Goal: Information Seeking & Learning: Learn about a topic

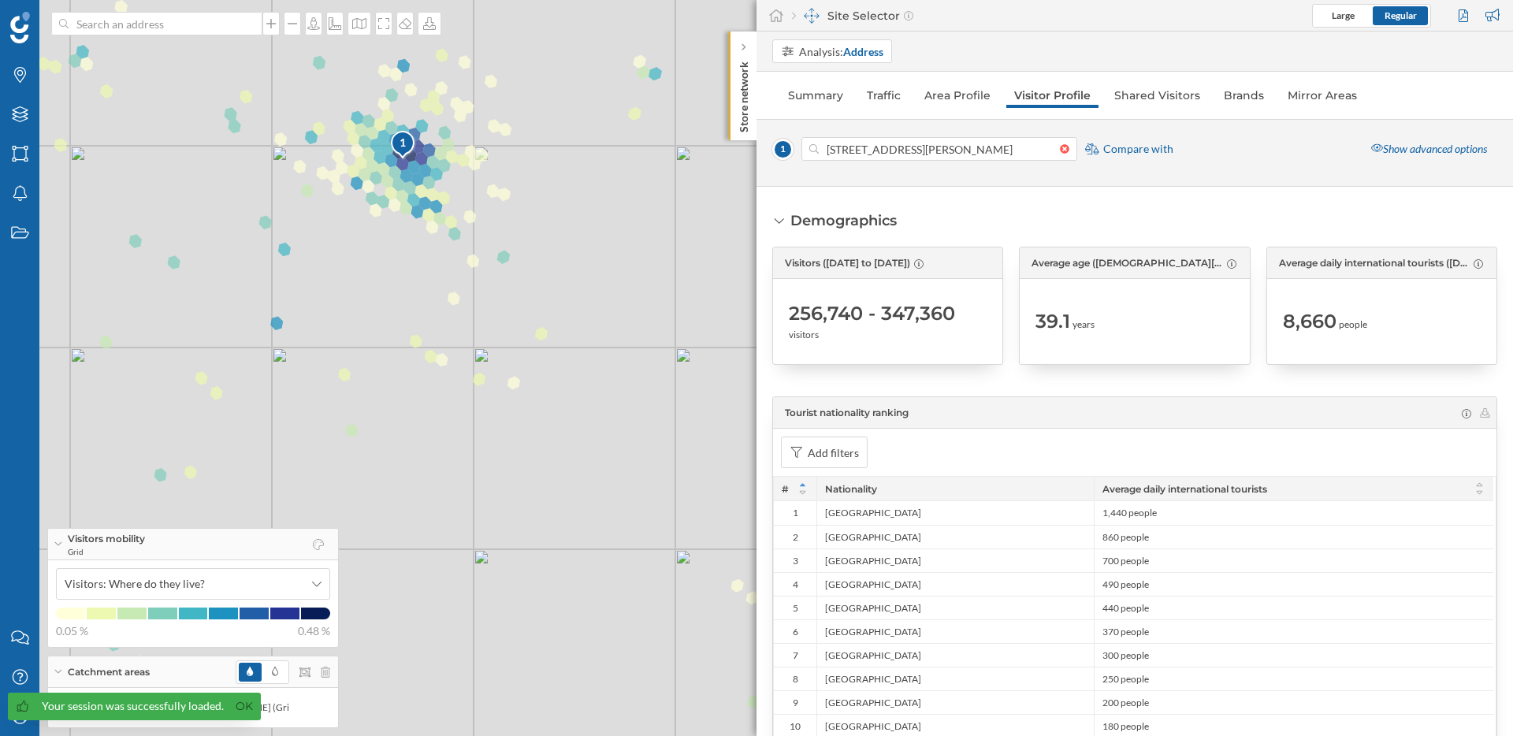
drag, startPoint x: 287, startPoint y: 364, endPoint x: 753, endPoint y: 478, distance: 479.4
click at [753, 478] on div "1 © Mapbox © OpenStreetMap Improve this map" at bounding box center [756, 368] width 1513 height 736
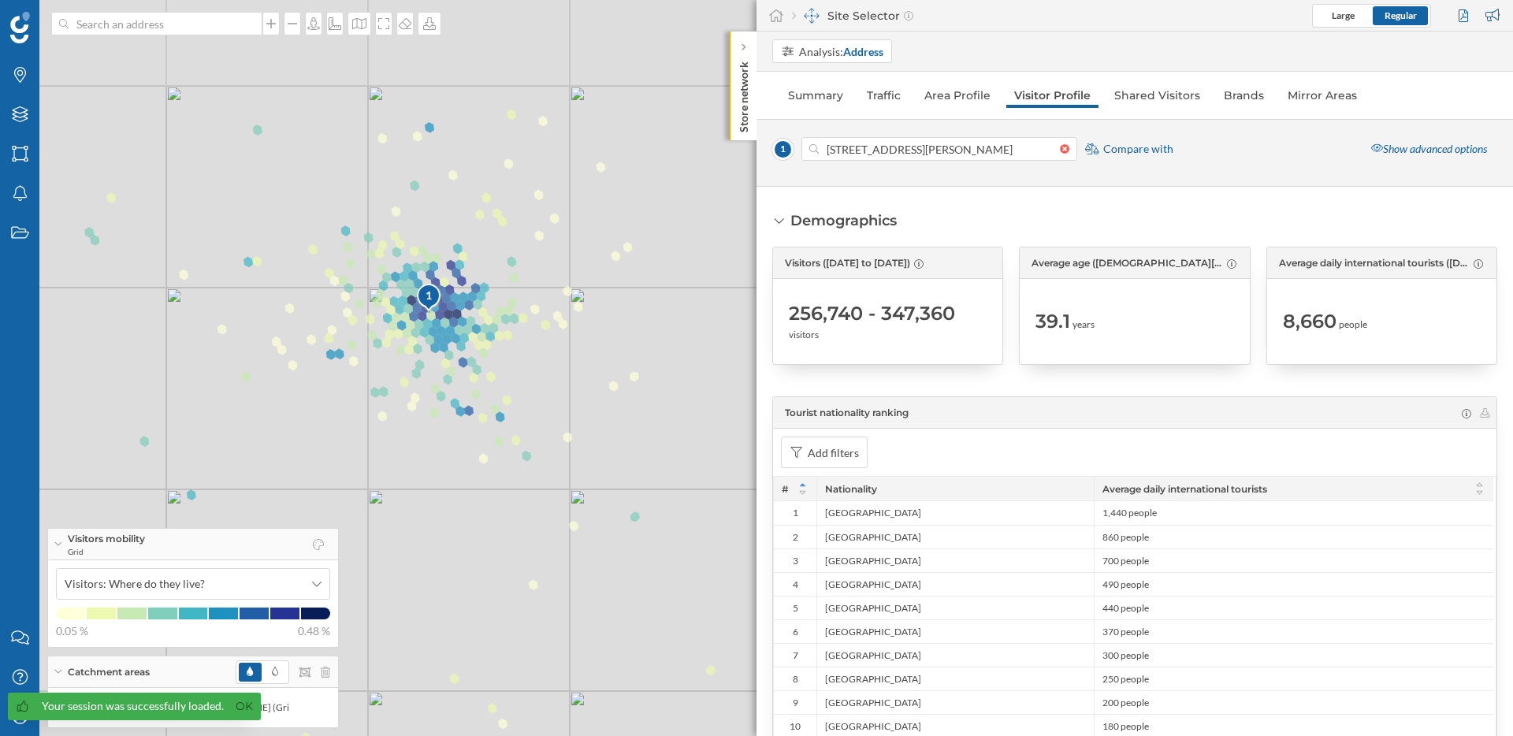
drag, startPoint x: 321, startPoint y: 256, endPoint x: 591, endPoint y: 638, distance: 468.2
click at [591, 638] on div "1 © Mapbox © OpenStreetMap Improve this map" at bounding box center [756, 368] width 1513 height 736
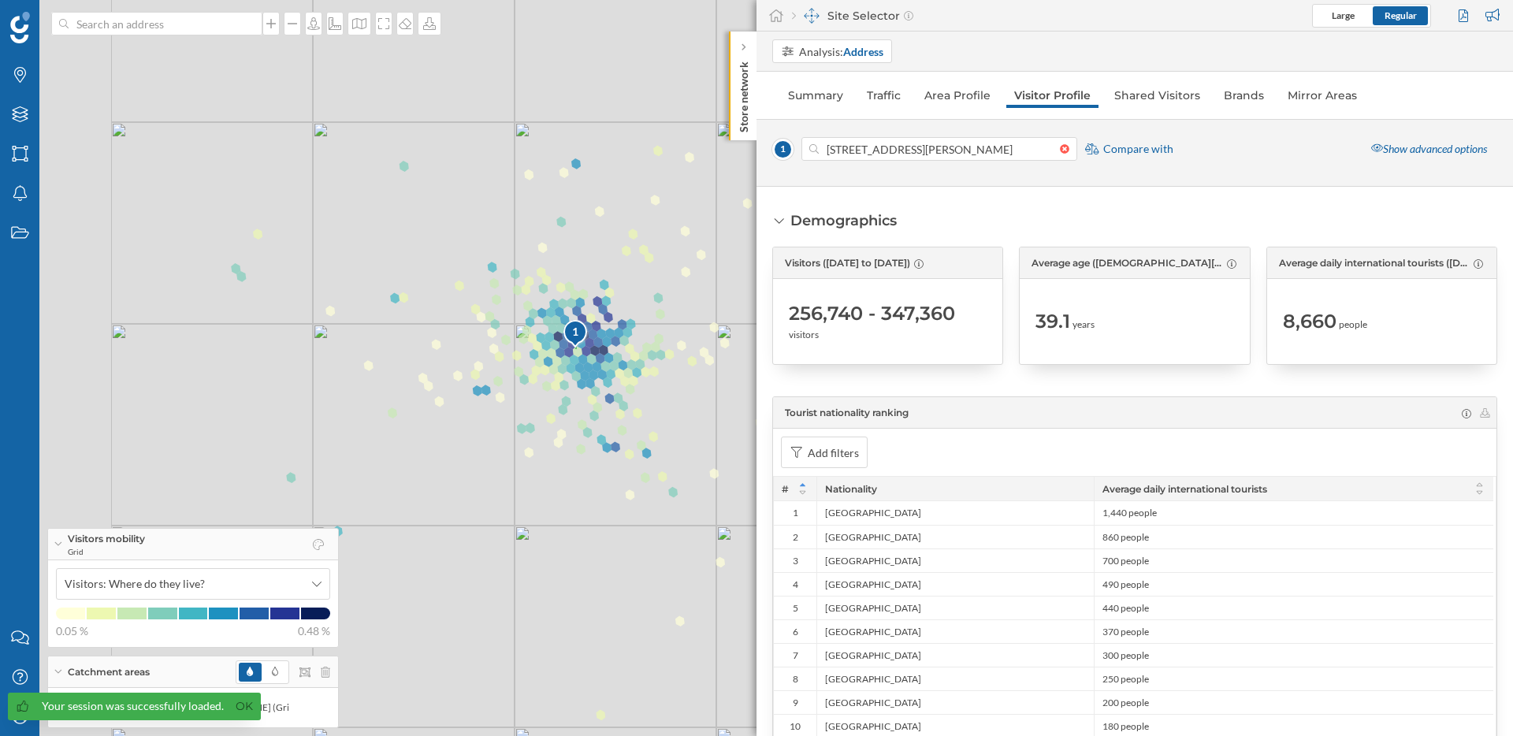
drag, startPoint x: 560, startPoint y: 365, endPoint x: 690, endPoint y: 401, distance: 135.0
click at [690, 401] on div "1 © Mapbox © OpenStreetMap Improve this map" at bounding box center [756, 368] width 1513 height 736
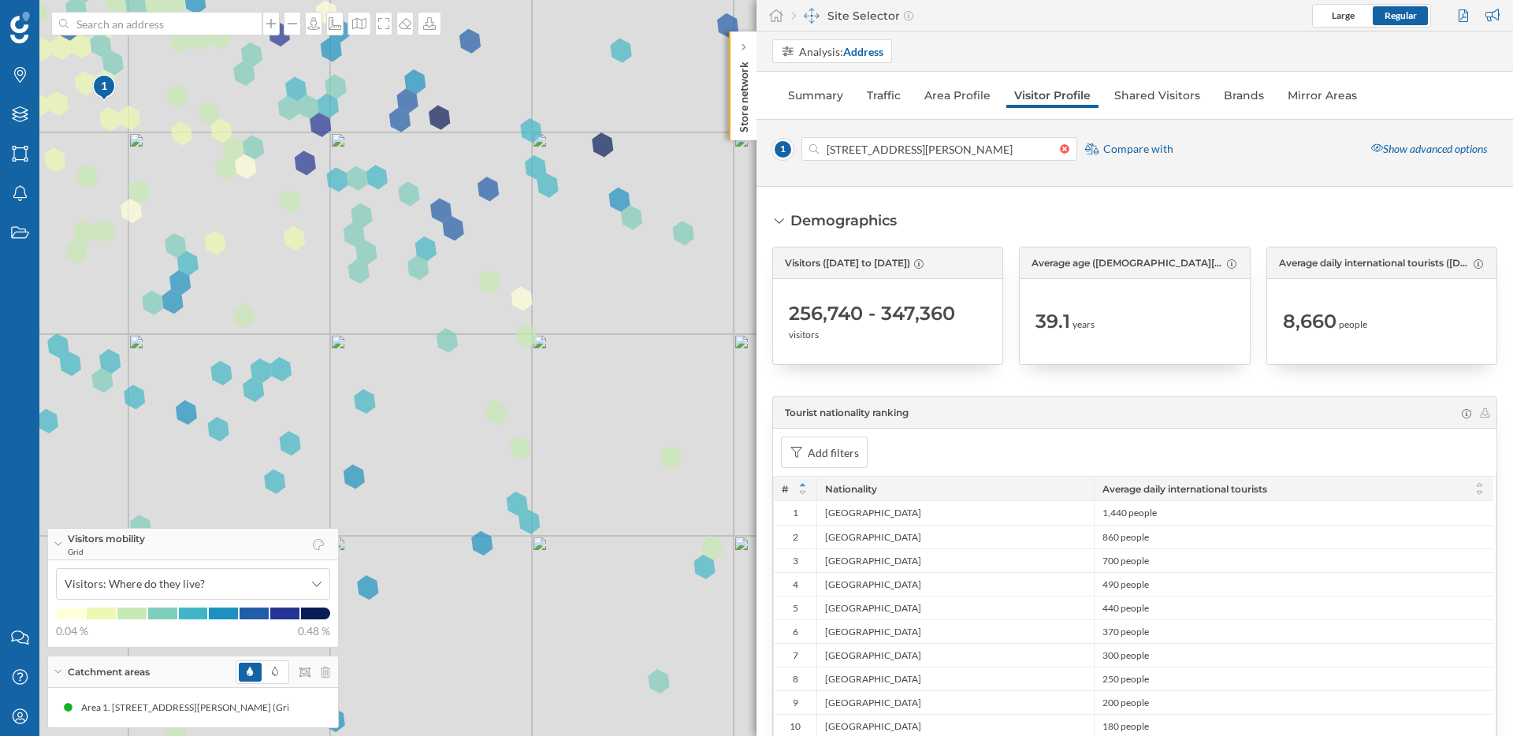
drag, startPoint x: 378, startPoint y: 301, endPoint x: 740, endPoint y: 390, distance: 373.3
click at [740, 390] on div "1 © Mapbox © OpenStreetMap Improve this map" at bounding box center [756, 368] width 1513 height 736
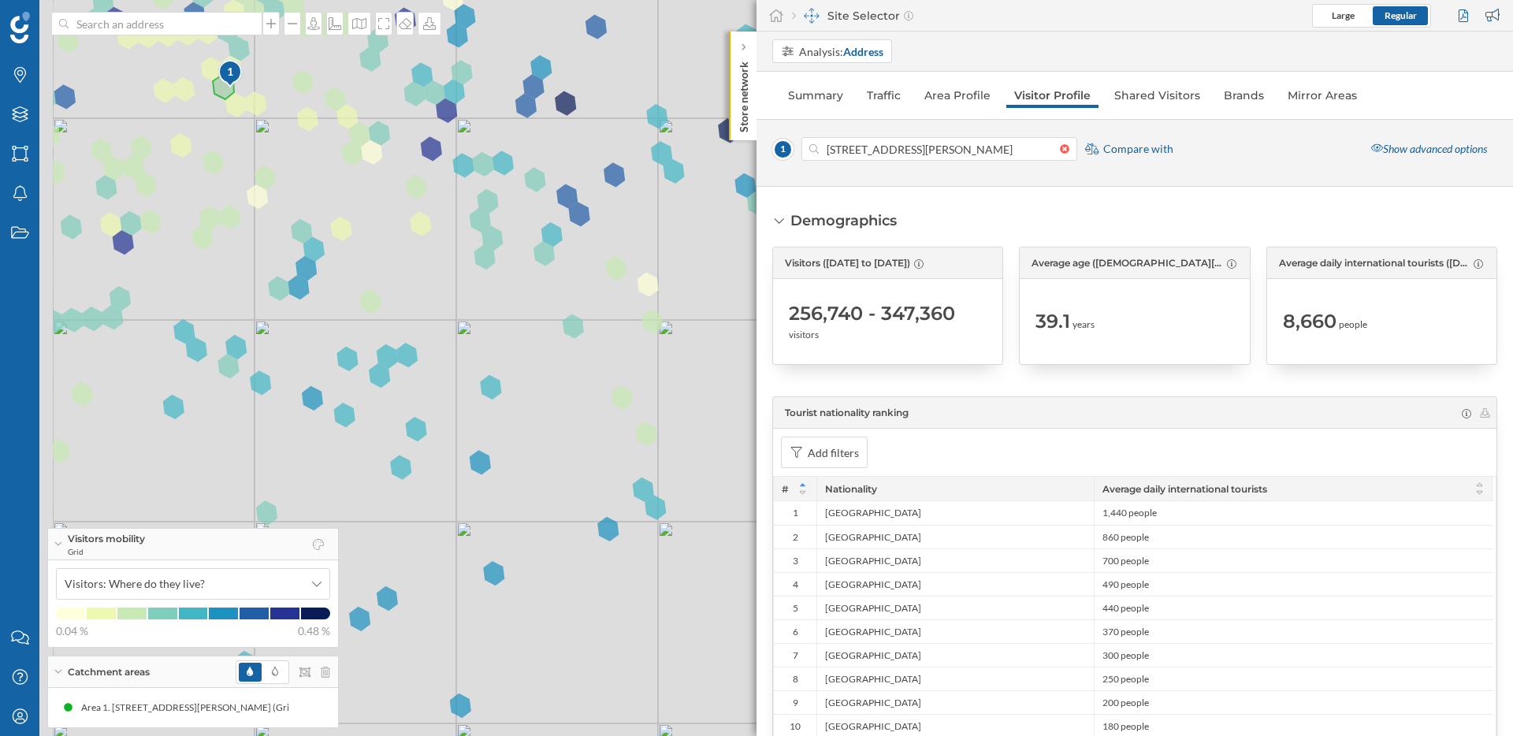
drag, startPoint x: 492, startPoint y: 292, endPoint x: 851, endPoint y: 327, distance: 361.2
click at [851, 327] on div "Brands Layers Areas Notifications States Contact us Help Center My Profile Visi…" at bounding box center [756, 368] width 1513 height 736
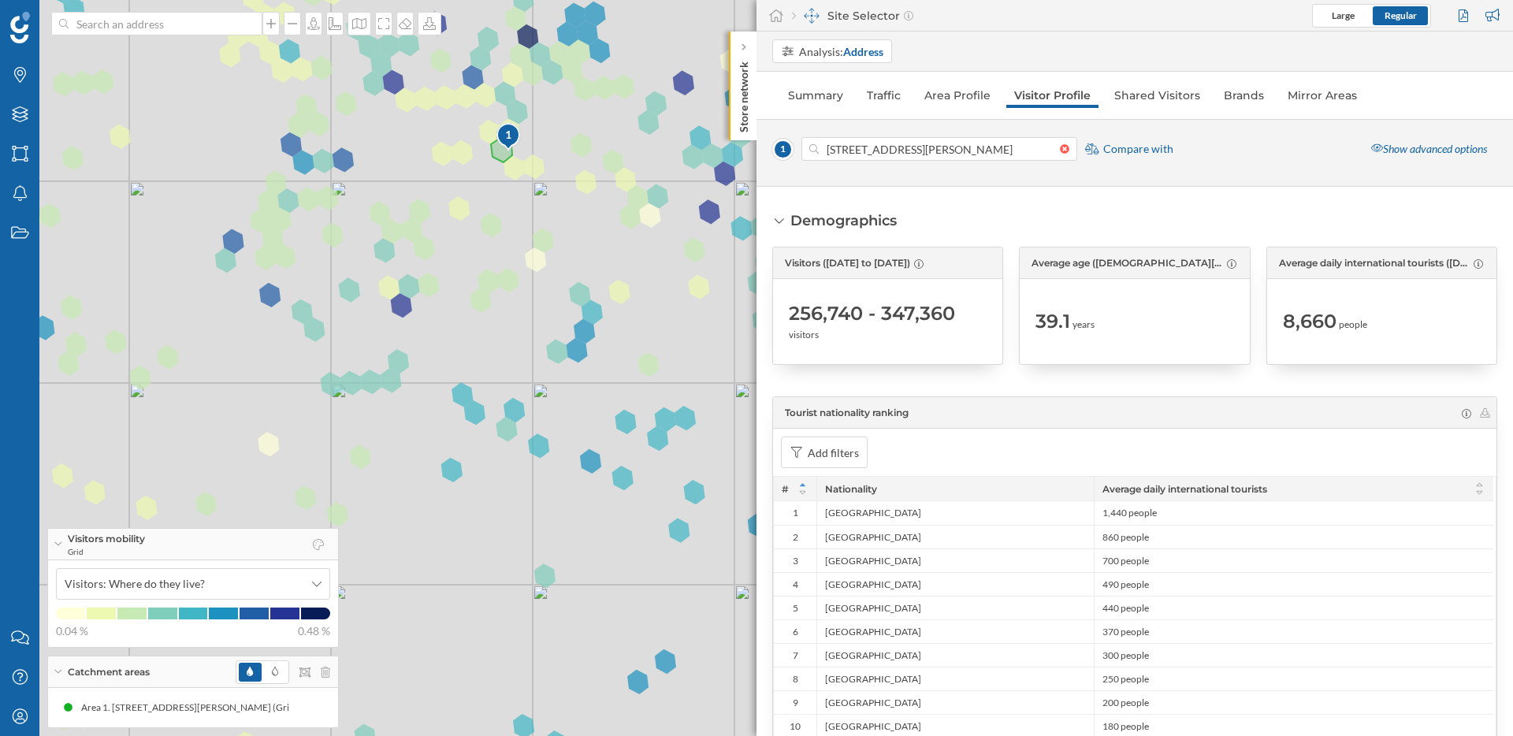
drag, startPoint x: 493, startPoint y: 255, endPoint x: 536, endPoint y: 270, distance: 45.6
click at [537, 270] on div "1 © Mapbox © OpenStreetMap Improve this map" at bounding box center [756, 368] width 1513 height 736
click at [899, 98] on link "Traffic" at bounding box center [884, 95] width 50 height 25
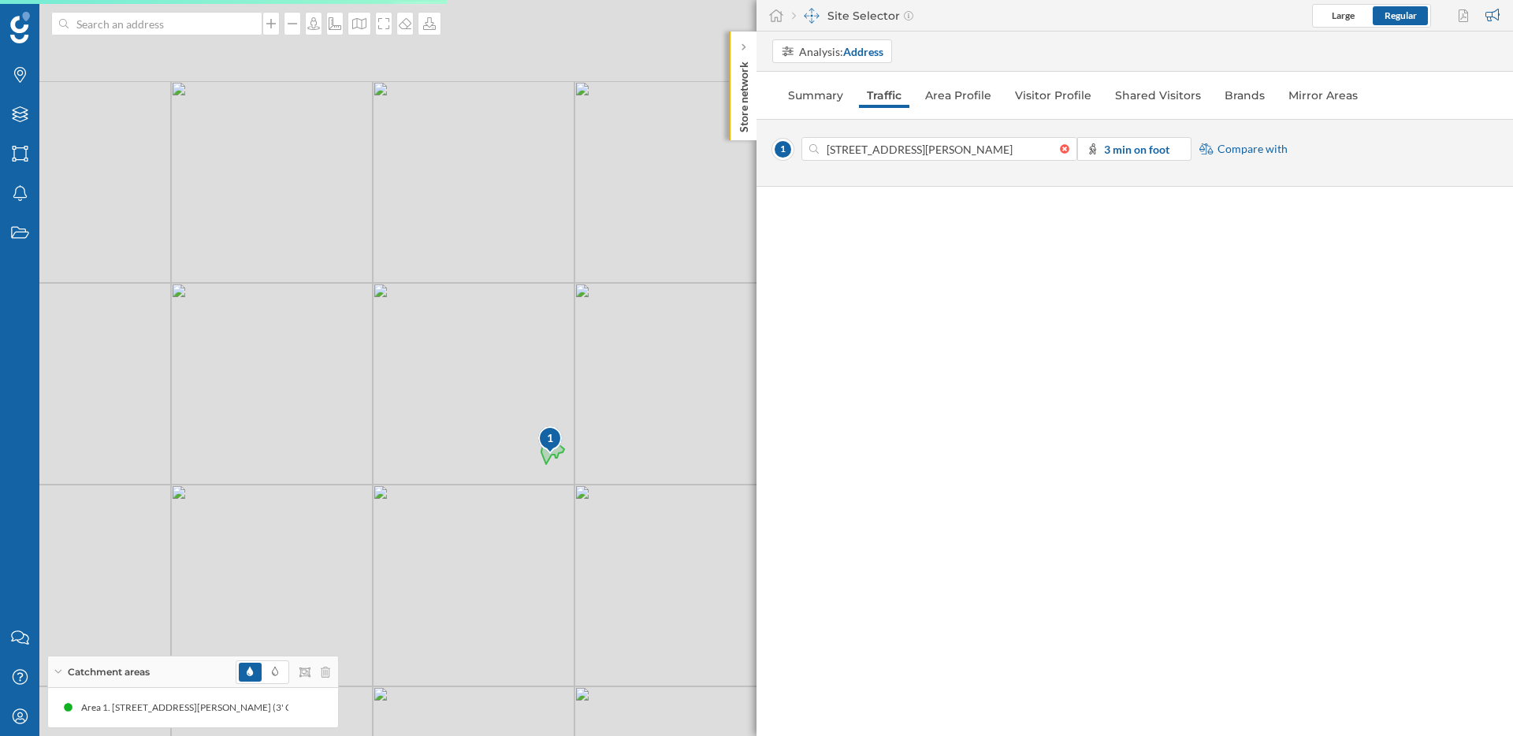
drag, startPoint x: 392, startPoint y: 451, endPoint x: 564, endPoint y: 556, distance: 201.3
click at [564, 556] on div "1 © Mapbox © OpenStreetMap Improve this map" at bounding box center [756, 368] width 1513 height 736
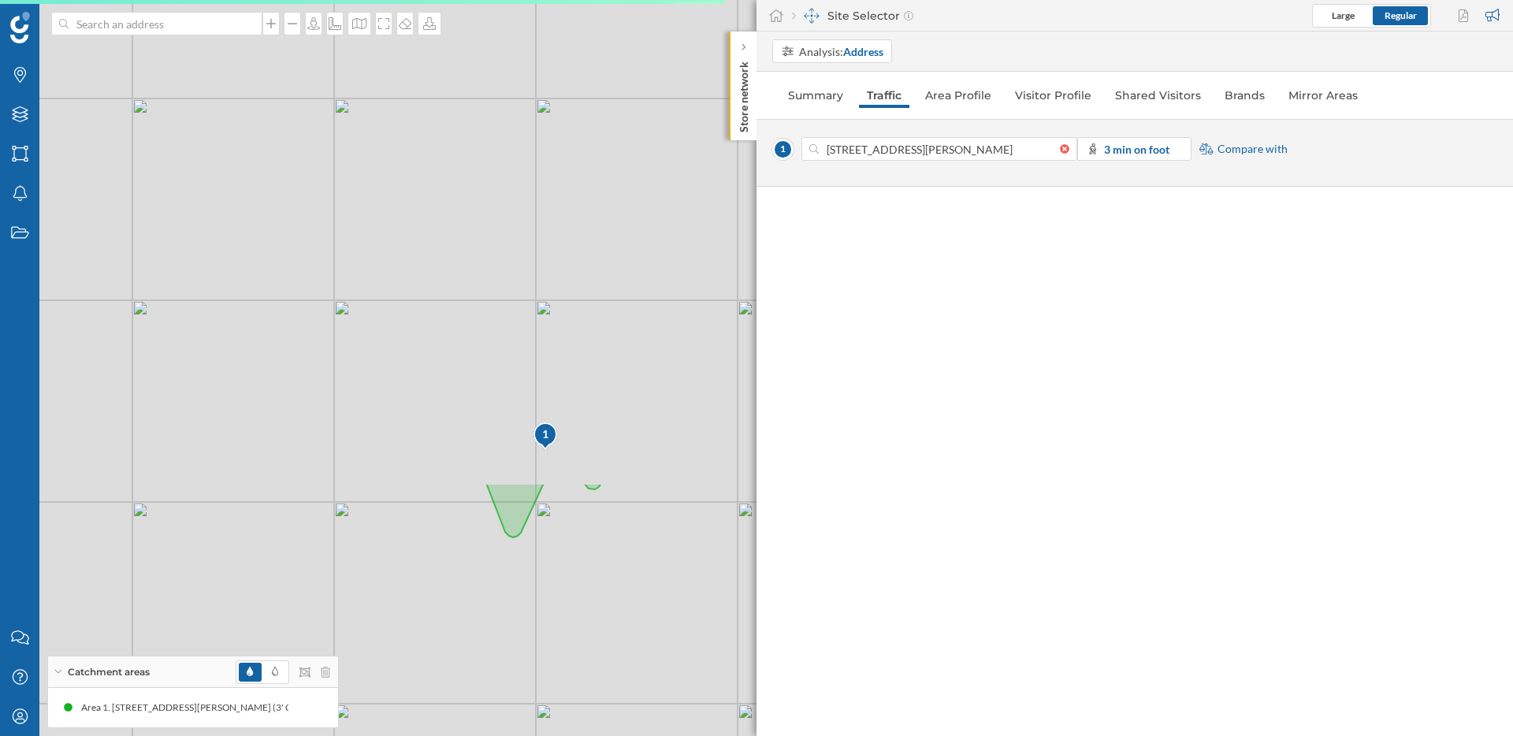
drag, startPoint x: 548, startPoint y: 156, endPoint x: 589, endPoint y: 713, distance: 558.7
click at [589, 713] on div "1 © Mapbox © OpenStreetMap Improve this map" at bounding box center [756, 368] width 1513 height 736
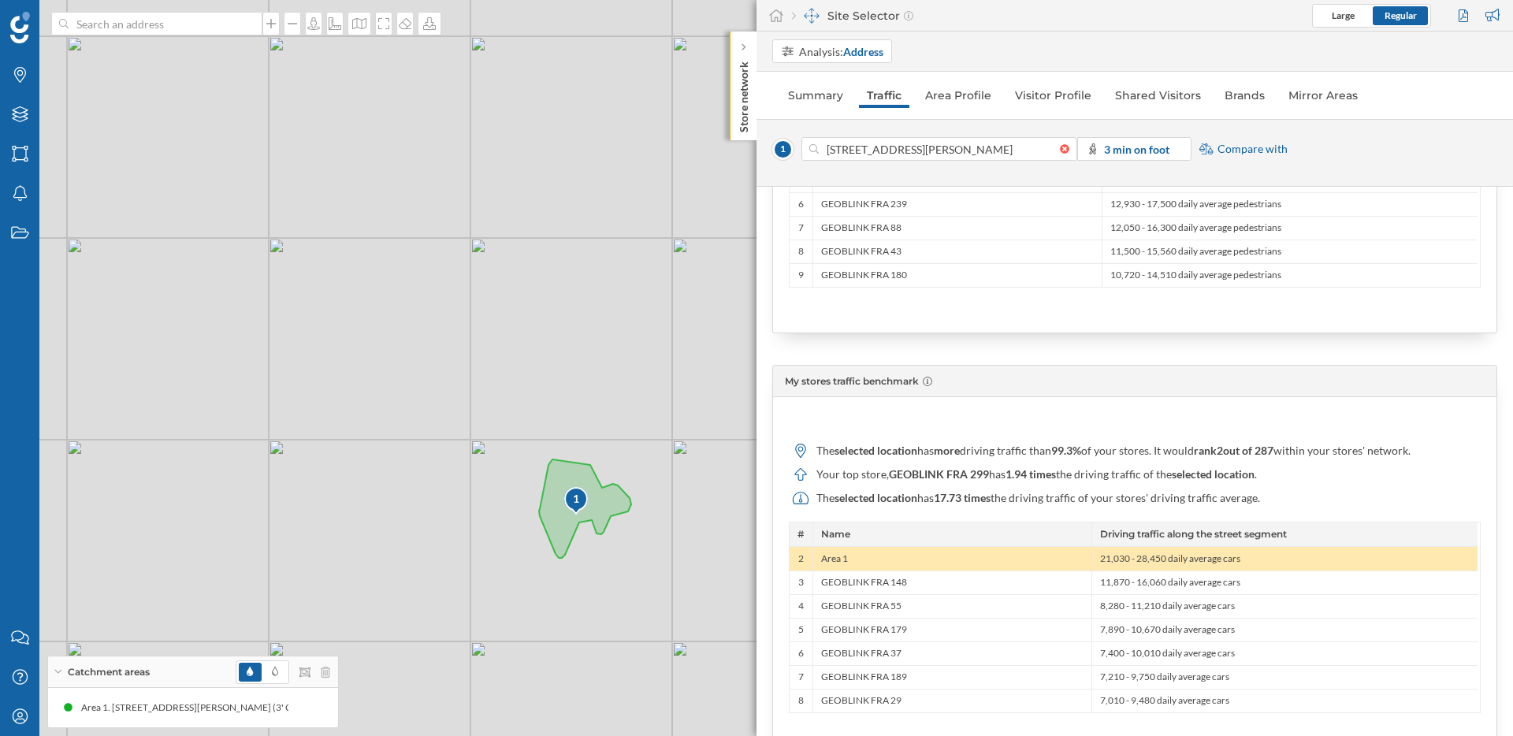
scroll to position [1355, 0]
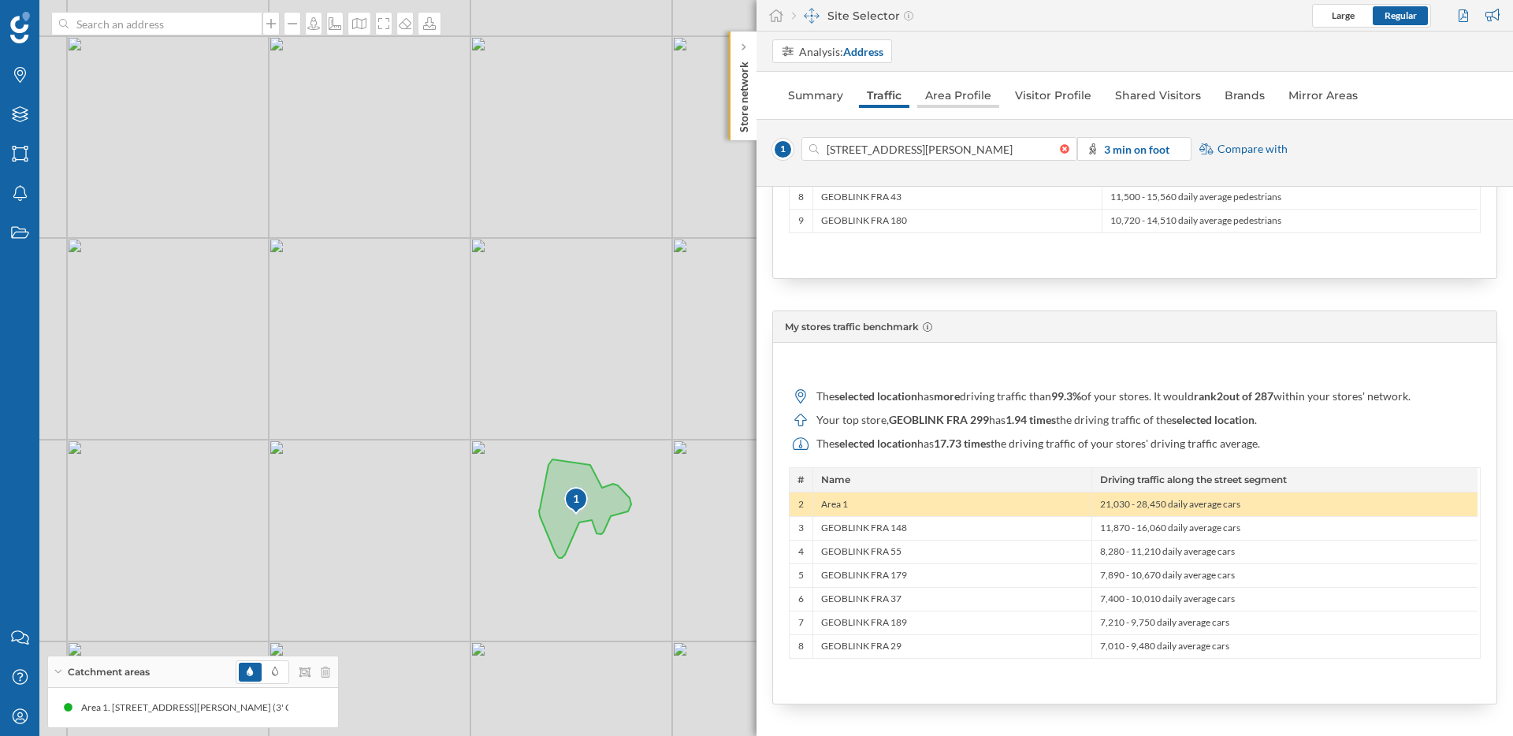
click at [946, 95] on link "Area Profile" at bounding box center [958, 95] width 82 height 25
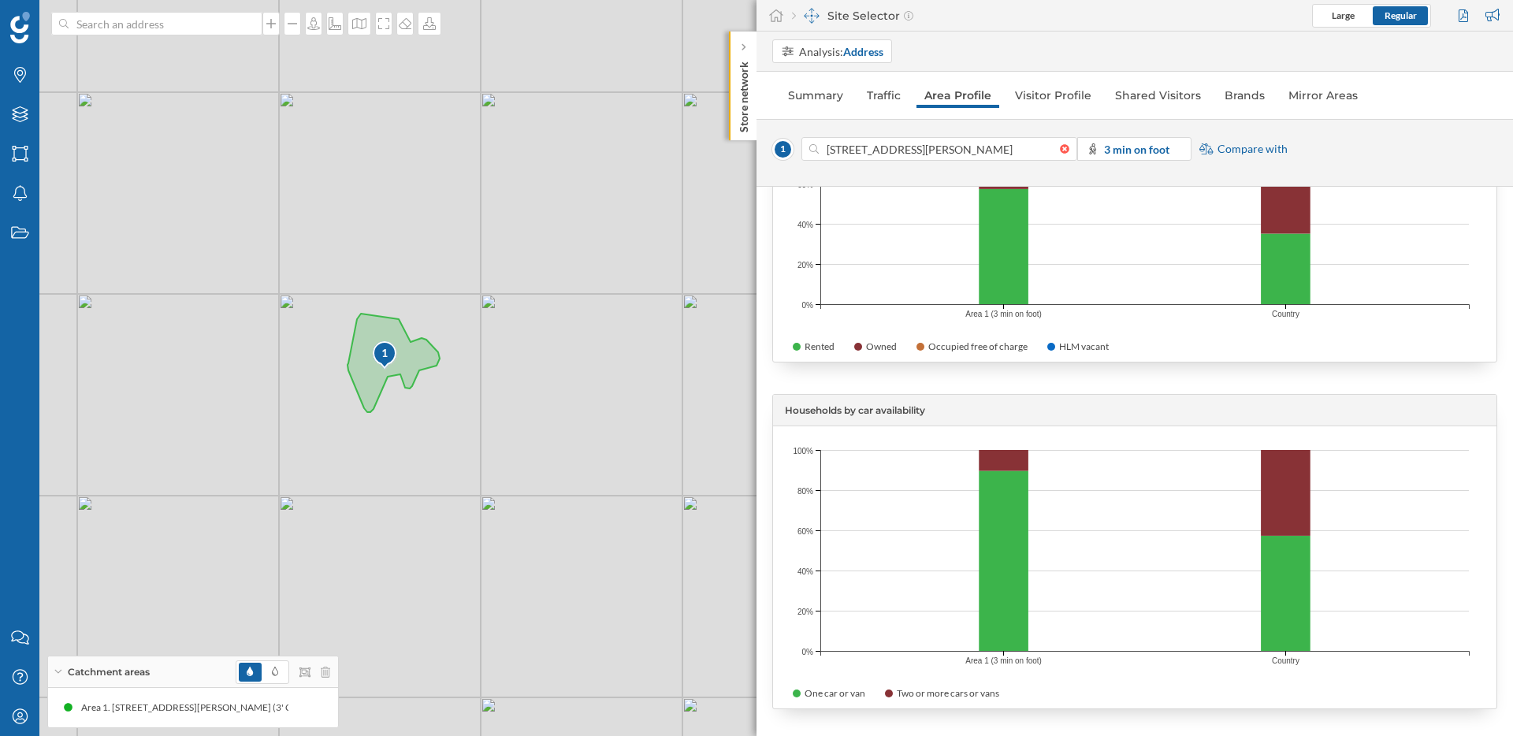
scroll to position [4430, 0]
click at [1054, 86] on link "Visitor Profile" at bounding box center [1053, 95] width 92 height 25
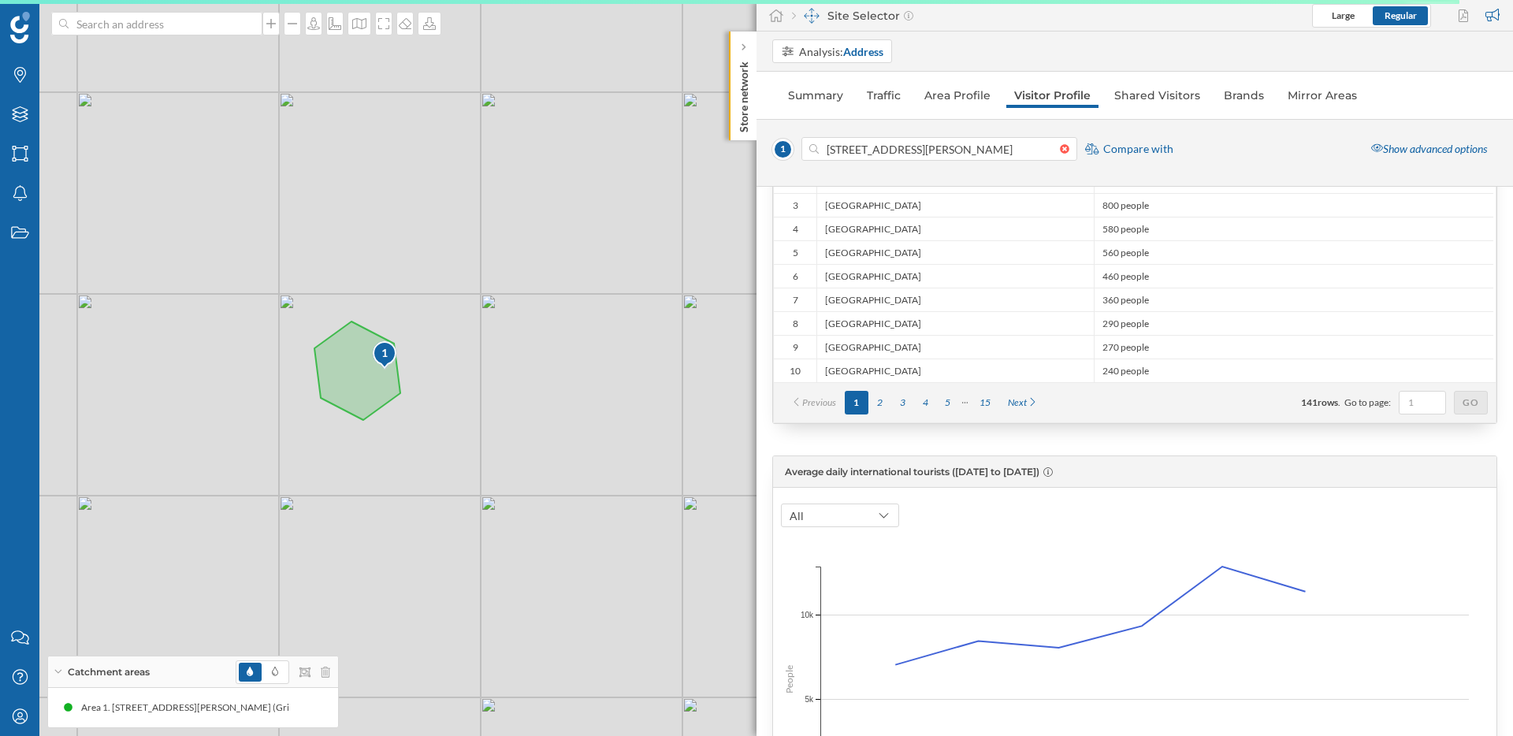
scroll to position [367, 0]
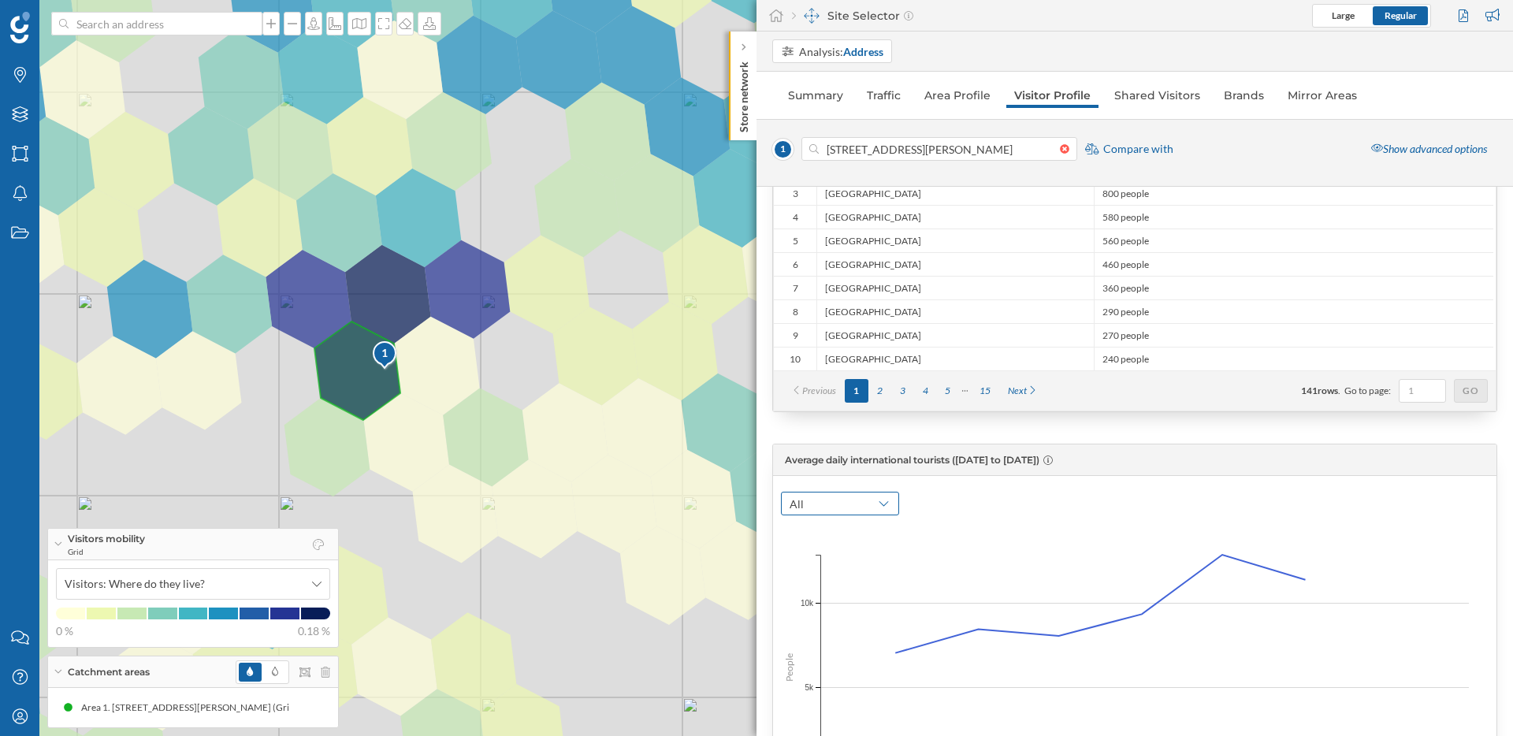
click at [869, 509] on div "All" at bounding box center [840, 504] width 118 height 24
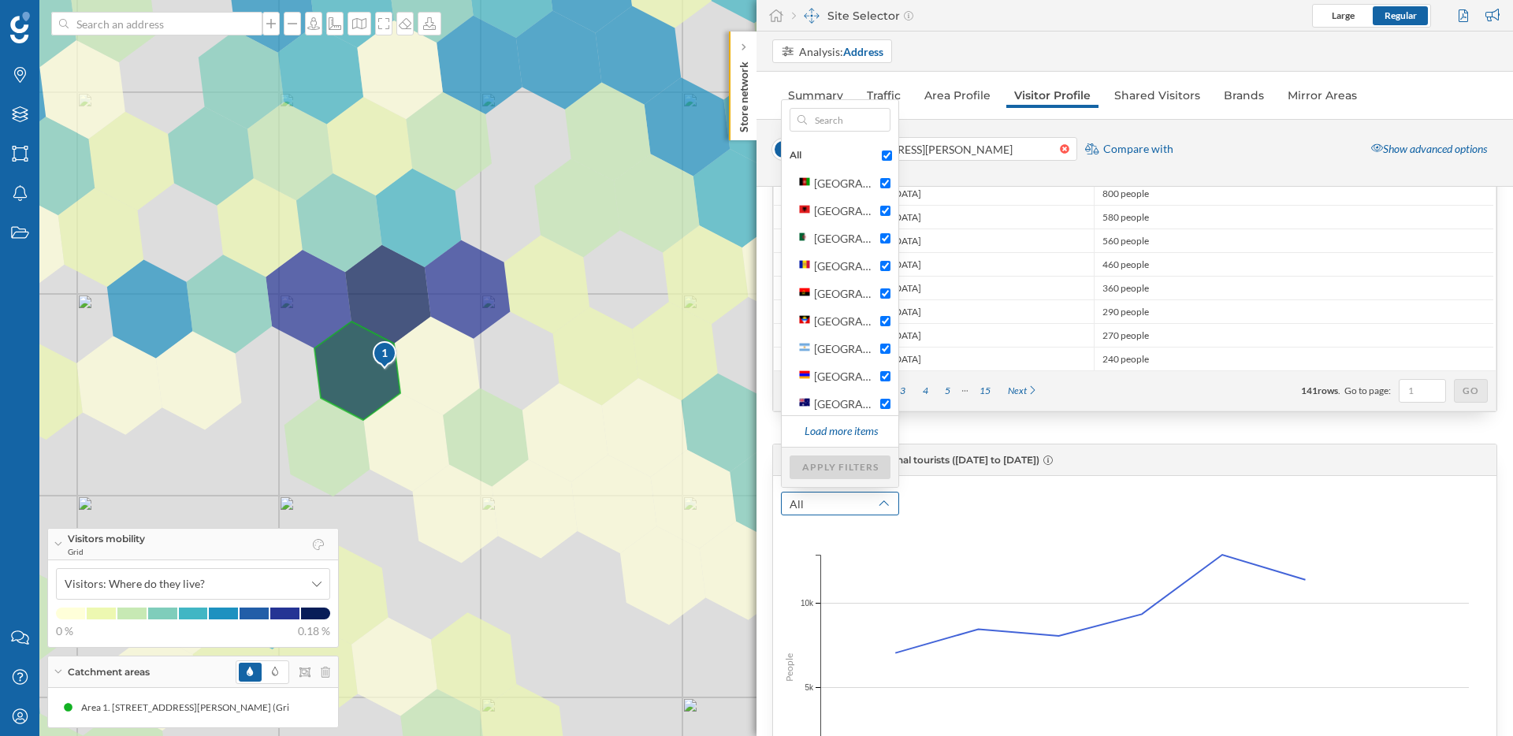
click at [869, 509] on div "All" at bounding box center [840, 504] width 118 height 24
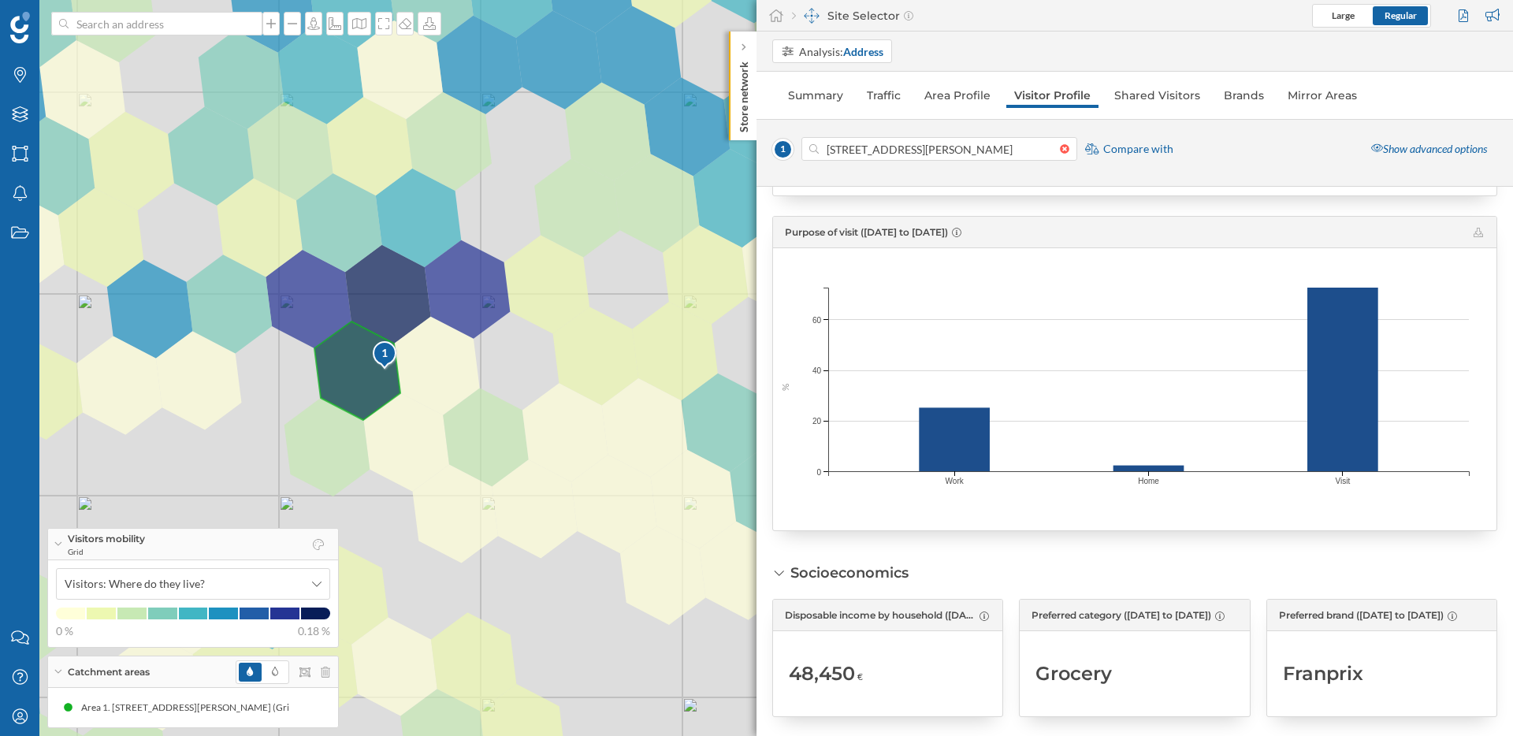
scroll to position [1449, 0]
